Goal: Task Accomplishment & Management: Manage account settings

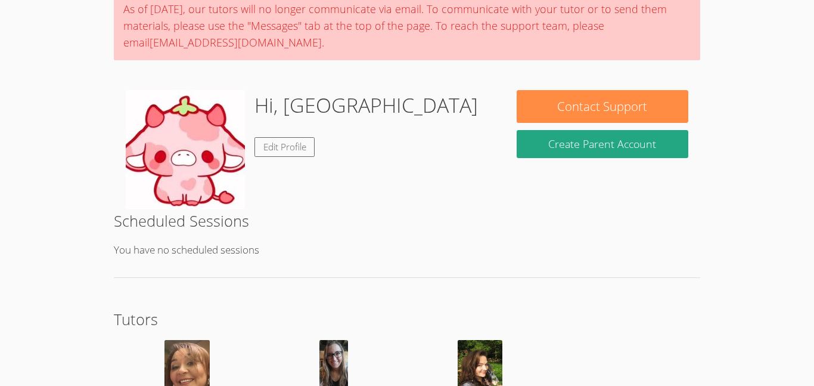
scroll to position [112, 0]
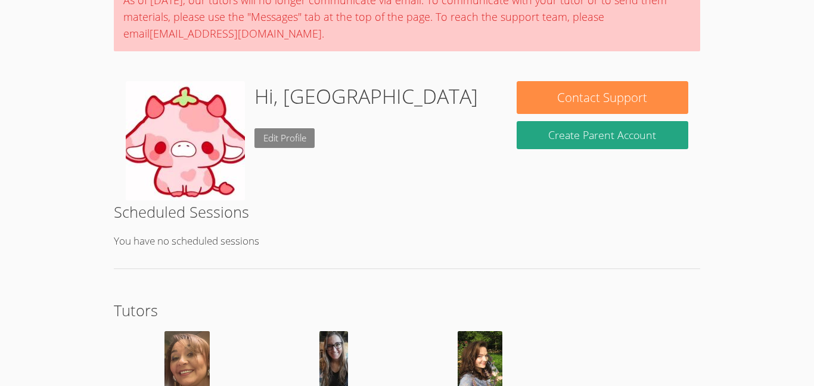
click at [264, 140] on link "Edit Profile" at bounding box center [284, 138] width 61 height 20
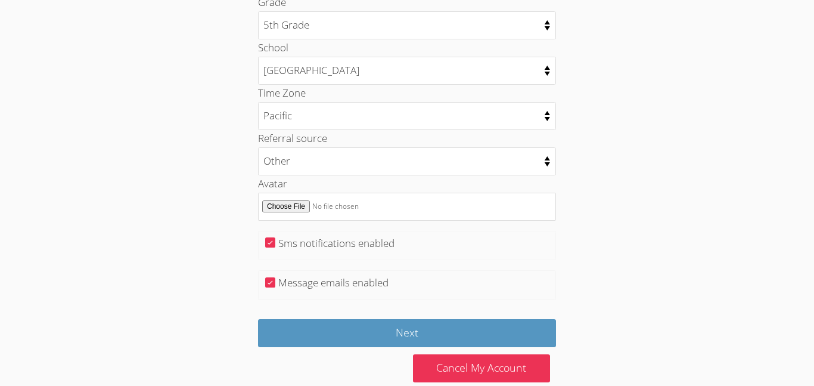
scroll to position [620, 0]
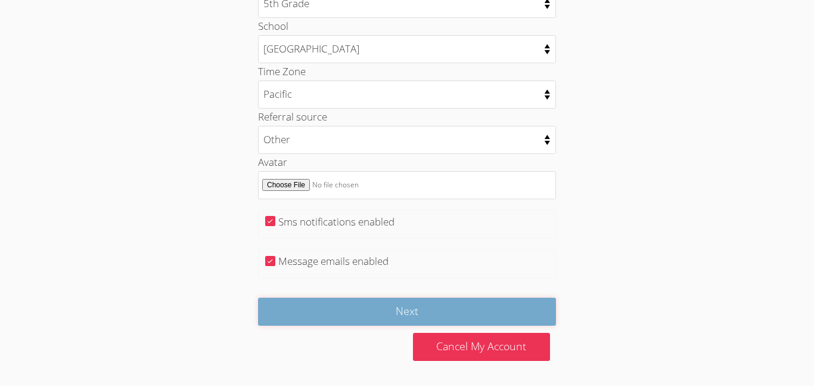
click at [479, 315] on input "Next" at bounding box center [407, 311] width 298 height 28
